Goal: Transaction & Acquisition: Obtain resource

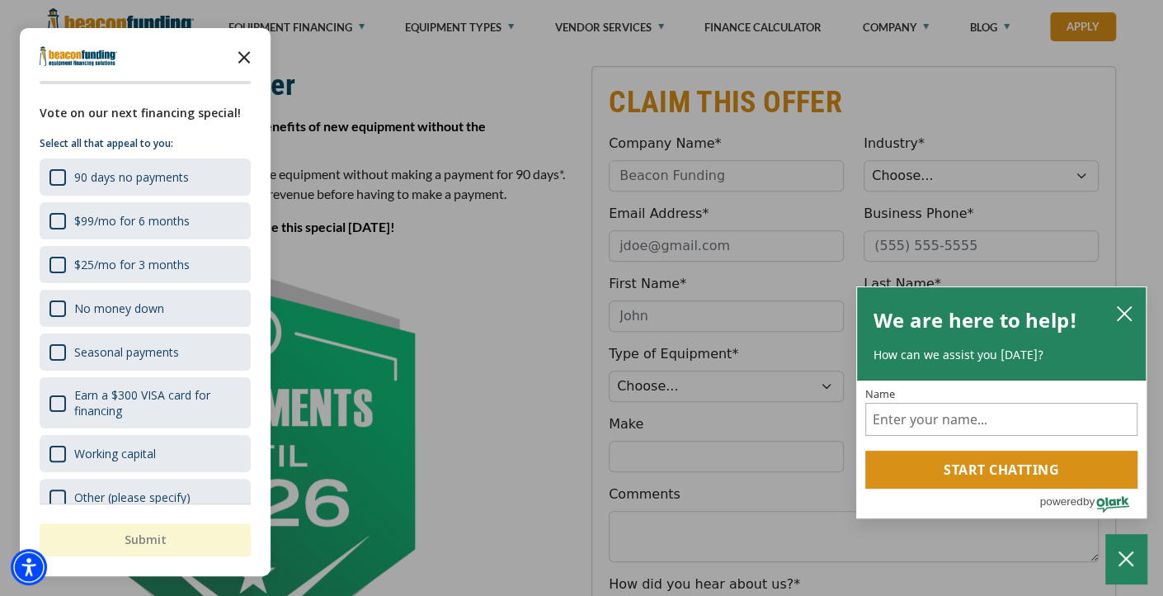
click at [241, 54] on polygon "Close the survey" at bounding box center [244, 57] width 12 height 12
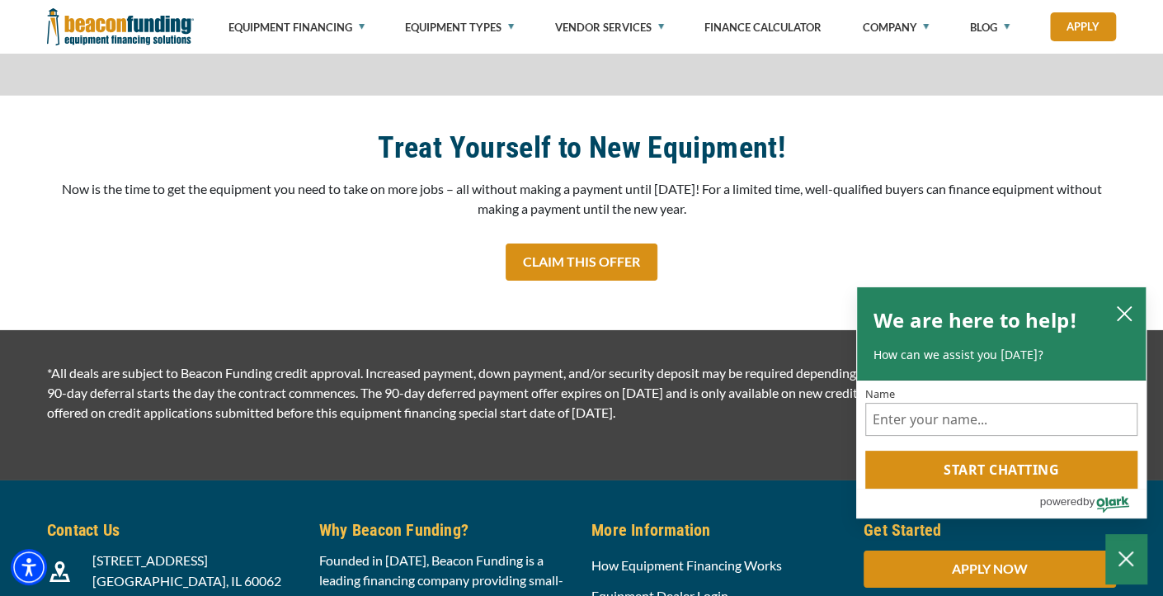
scroll to position [2984, 0]
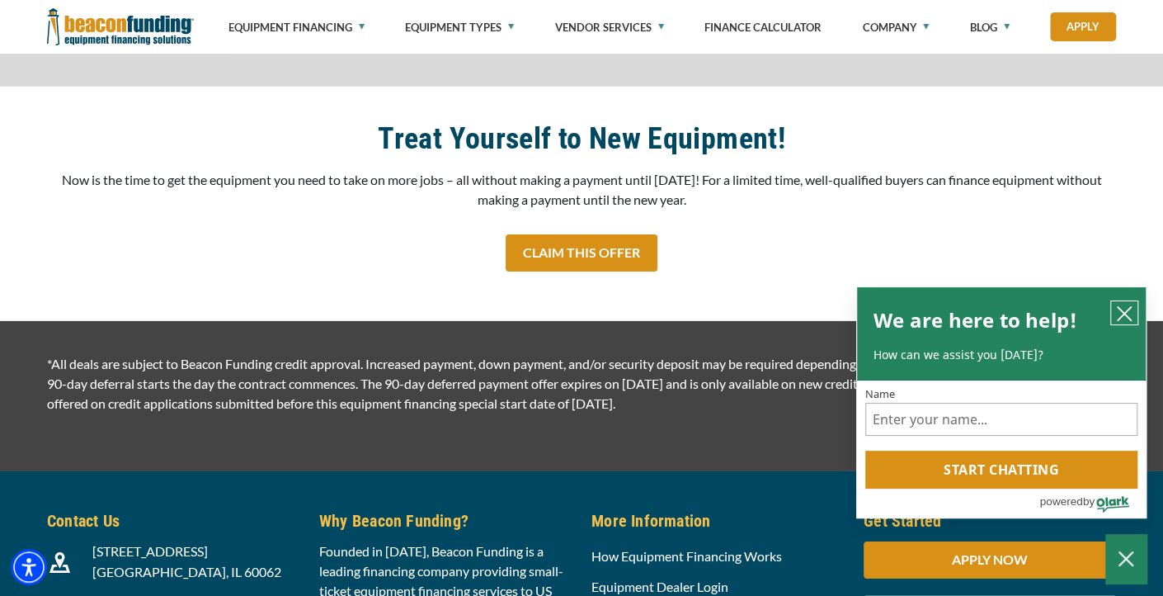
click at [1113, 313] on button "close chatbox" at bounding box center [1124, 312] width 26 height 23
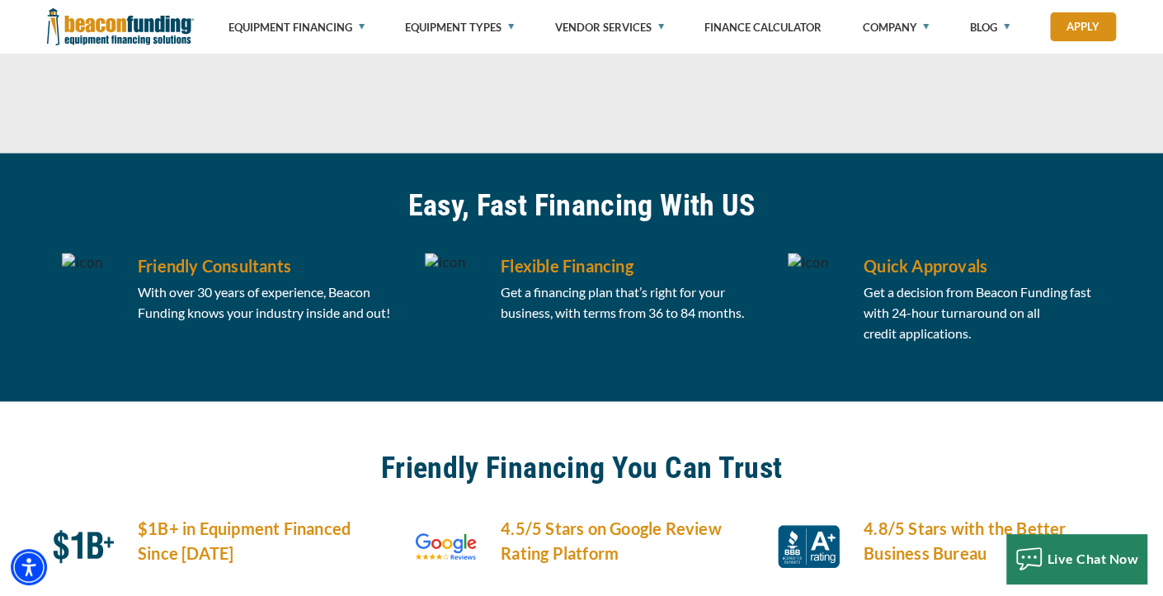
scroll to position [1987, 0]
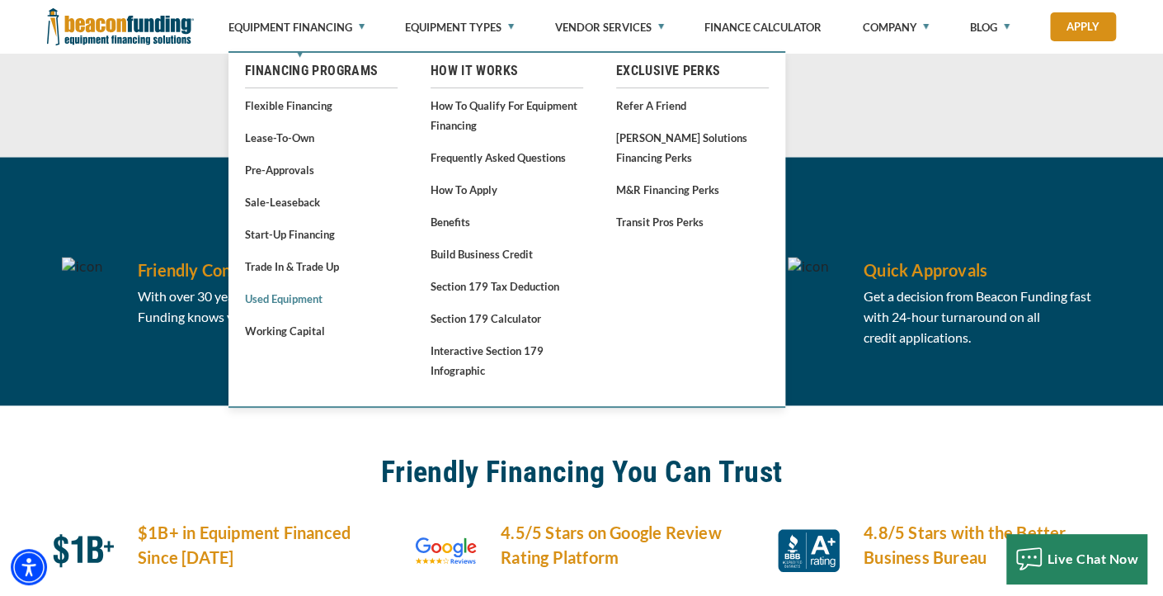
click at [302, 299] on link "Used Equipment" at bounding box center [321, 298] width 153 height 21
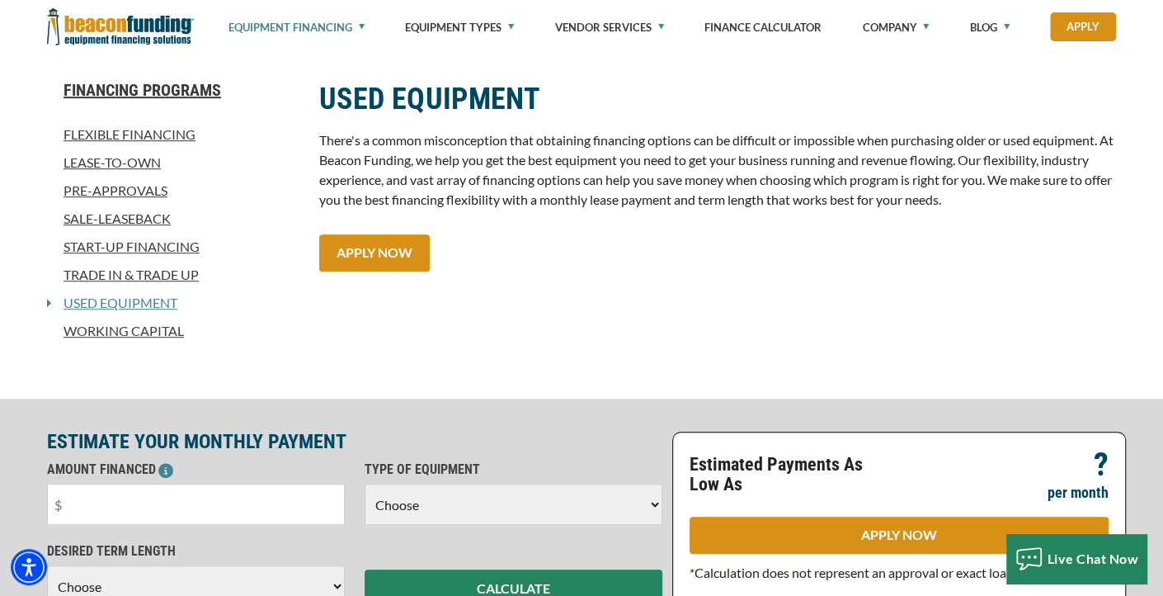
scroll to position [426, 0]
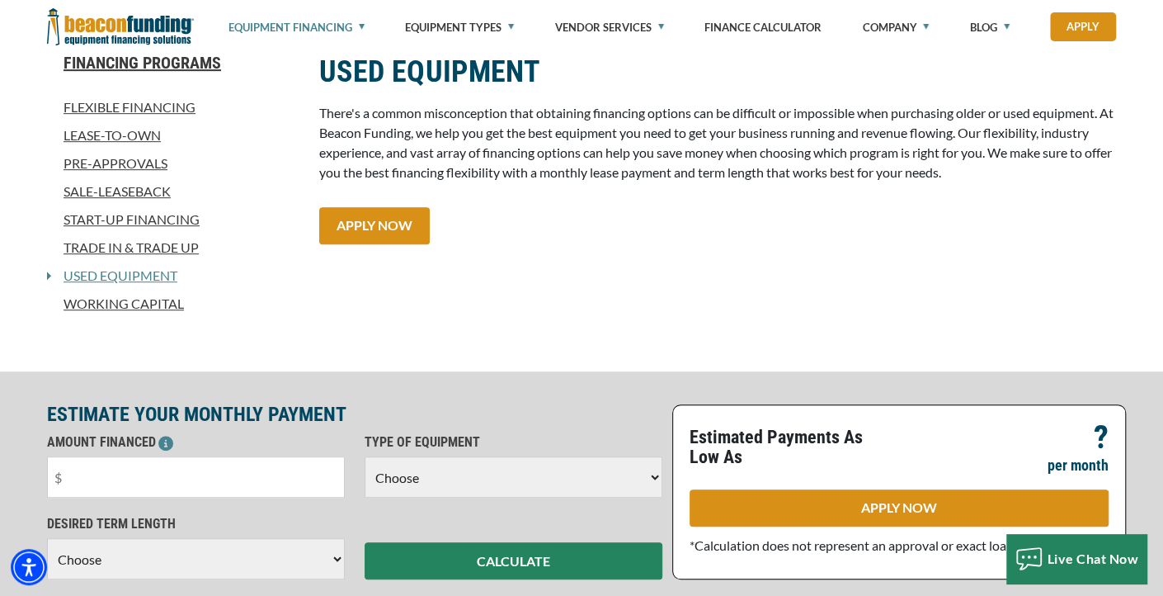
click at [394, 247] on div "USED EQUIPMENT There's a common misconception that obtaining financing options …" at bounding box center [717, 196] width 817 height 286
click at [388, 237] on link "APPLY NOW" at bounding box center [374, 225] width 111 height 37
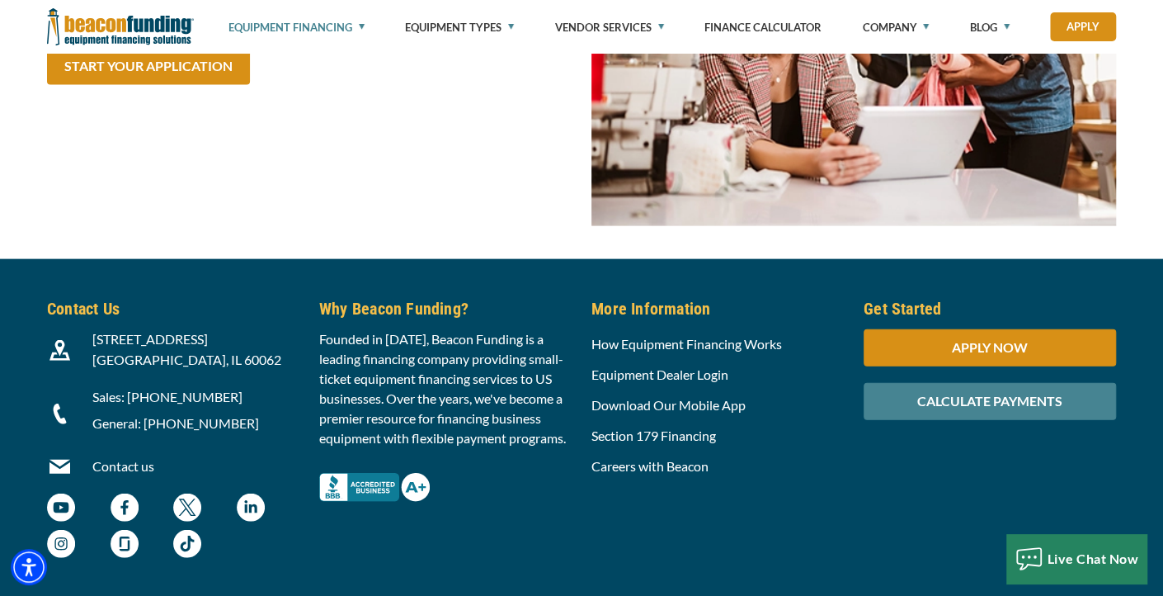
scroll to position [5661, 0]
